Goal: Task Accomplishment & Management: Manage account settings

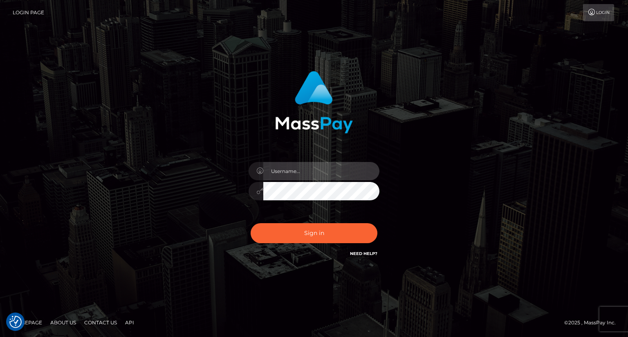
click at [306, 172] on input "text" at bounding box center [321, 171] width 116 height 18
type input "carolina"
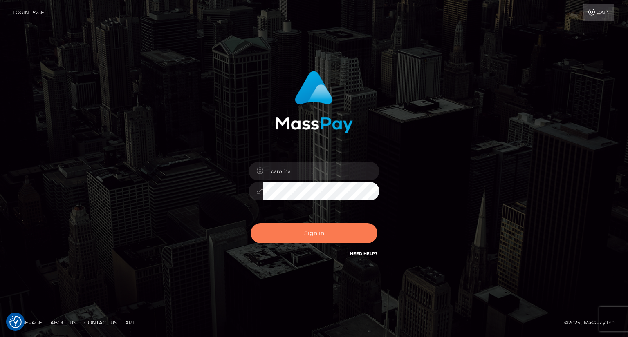
click at [286, 226] on button "Sign in" at bounding box center [313, 233] width 127 height 20
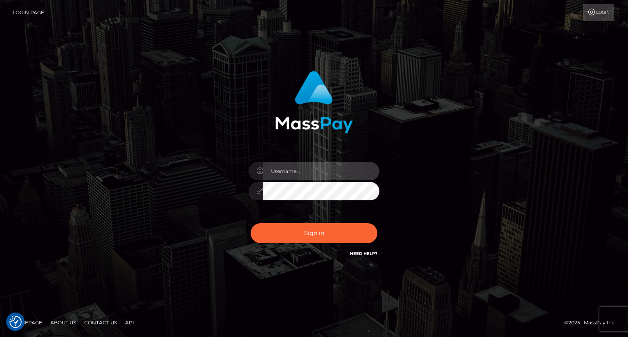
click at [302, 178] on input "text" at bounding box center [321, 171] width 116 height 18
type input "carolina"
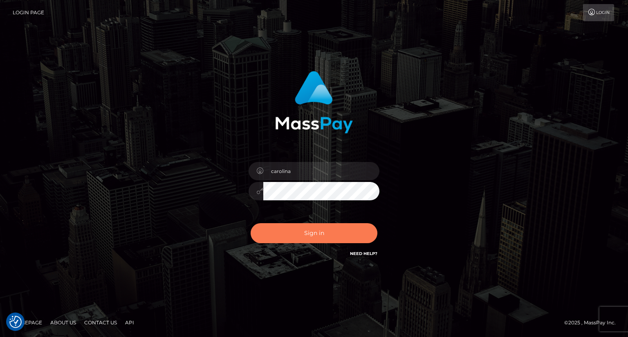
click at [299, 228] on button "Sign in" at bounding box center [313, 233] width 127 height 20
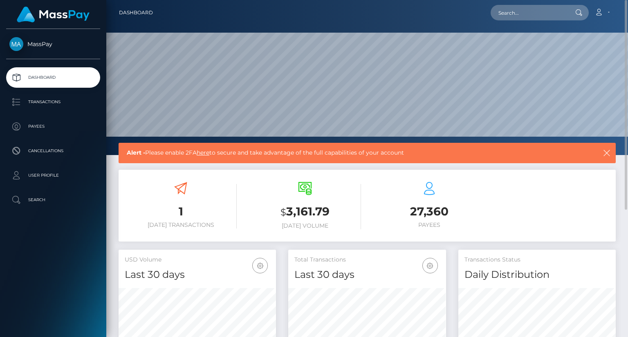
scroll to position [145, 157]
click at [207, 154] on link "here" at bounding box center [203, 152] width 13 height 7
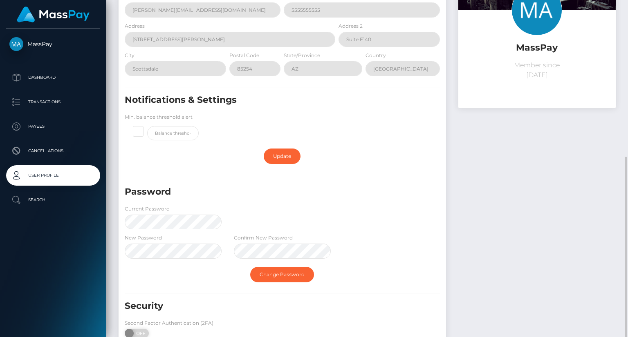
scroll to position [140, 0]
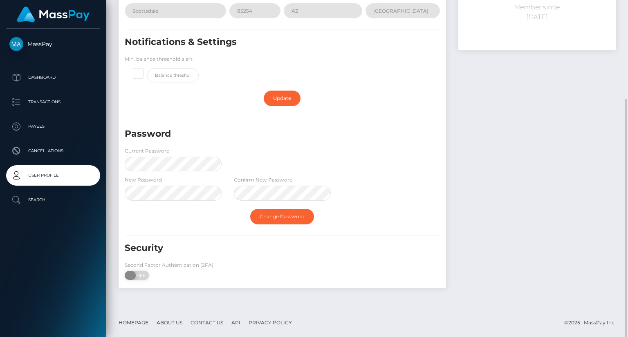
drag, startPoint x: 141, startPoint y: 274, endPoint x: 135, endPoint y: 278, distance: 7.1
click at [141, 273] on span "OFF" at bounding box center [139, 275] width 20 height 9
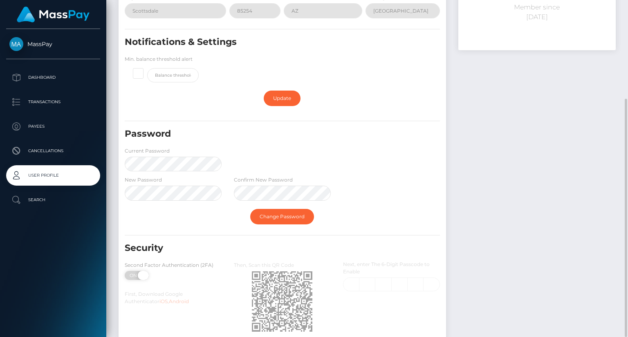
click at [142, 275] on span at bounding box center [143, 275] width 11 height 9
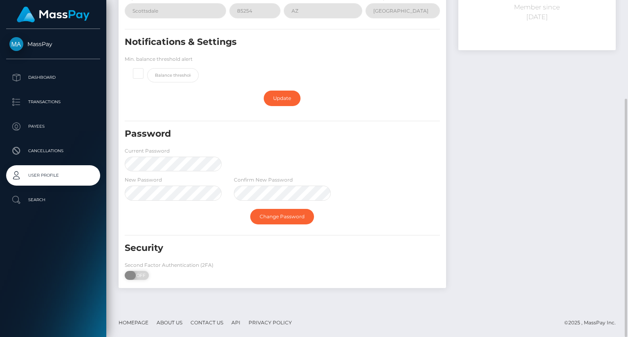
click at [142, 275] on span "OFF" at bounding box center [139, 275] width 20 height 9
checkbox input "true"
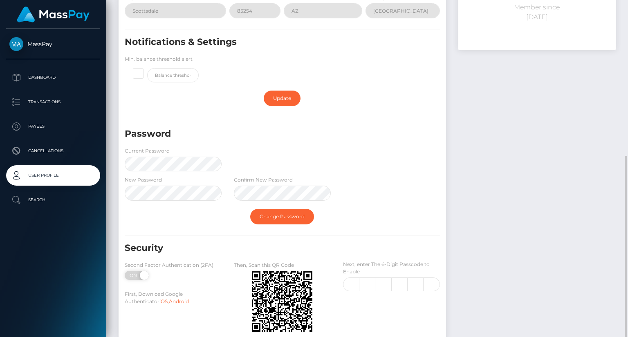
scroll to position [192, 0]
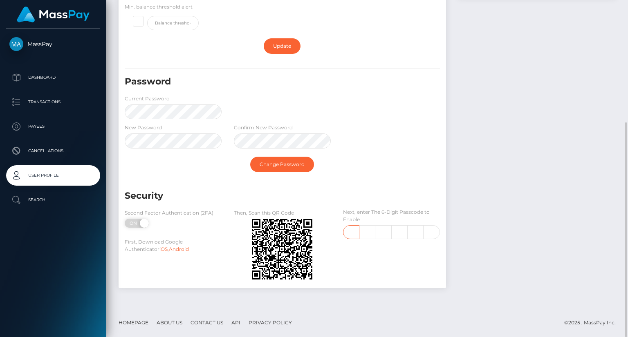
click at [353, 230] on input "text" at bounding box center [351, 233] width 16 height 14
type input "0"
type input "4"
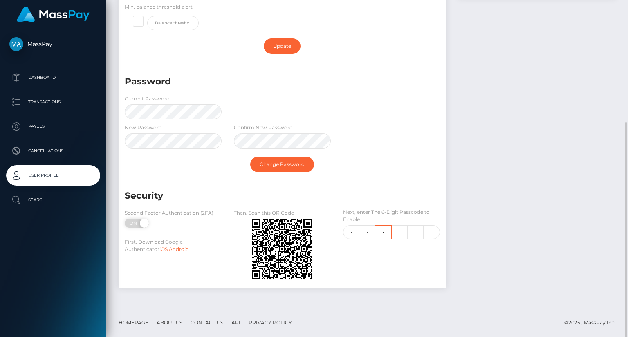
type input "9"
type input "3"
type input "2"
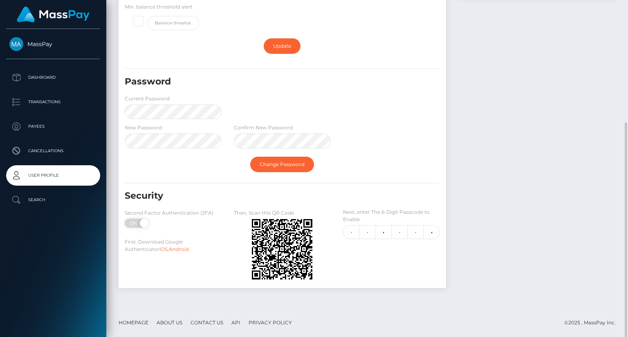
click at [435, 156] on div "Change Password" at bounding box center [281, 165] width 327 height 24
click at [353, 235] on input "0" at bounding box center [351, 233] width 16 height 14
click at [437, 233] on input "2" at bounding box center [431, 233] width 16 height 14
type input "3"
type input "4"
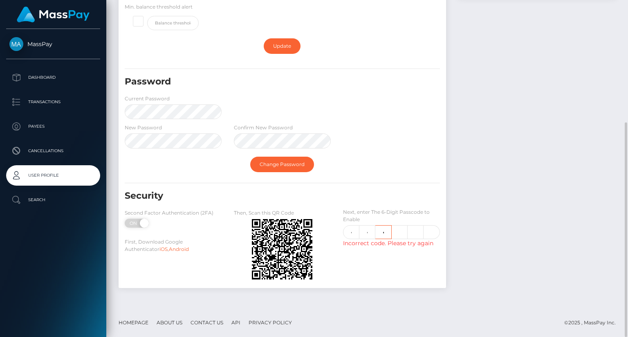
type input "6"
type input "9"
type input "7"
type input "3"
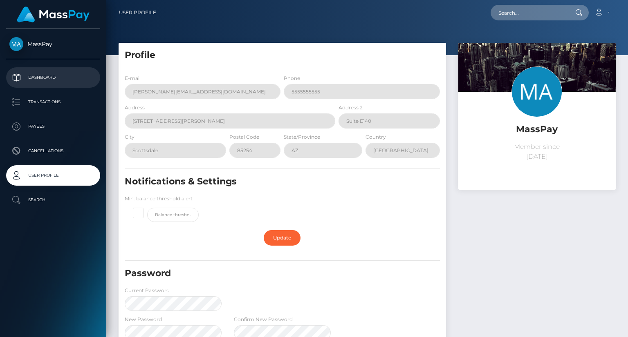
click at [65, 79] on p "Dashboard" at bounding box center [52, 77] width 87 height 12
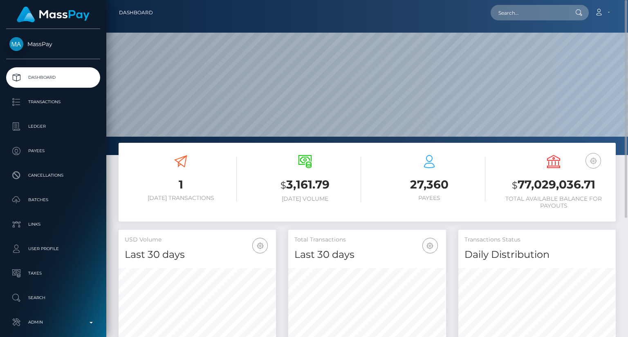
click at [594, 164] on icon "button" at bounding box center [593, 161] width 10 height 10
click at [579, 206] on link "USD Balance" at bounding box center [568, 204] width 65 height 15
click at [596, 160] on icon "button" at bounding box center [593, 161] width 10 height 10
click at [565, 189] on link "EUR Balance" at bounding box center [568, 186] width 65 height 15
click at [595, 159] on icon "button" at bounding box center [593, 161] width 10 height 10
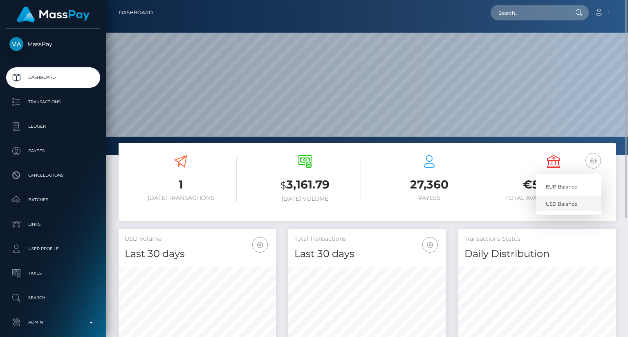
click at [569, 205] on link "USD Balance" at bounding box center [568, 204] width 65 height 15
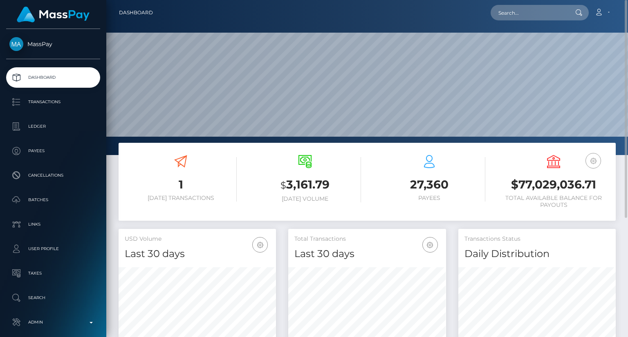
click at [598, 161] on button "button" at bounding box center [593, 161] width 16 height 16
click at [574, 188] on link "EUR Balance" at bounding box center [568, 186] width 65 height 15
click at [590, 161] on icon "button" at bounding box center [593, 161] width 10 height 10
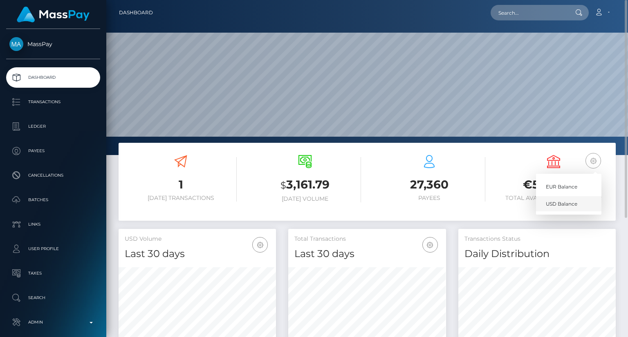
click at [570, 202] on link "USD Balance" at bounding box center [568, 204] width 65 height 15
